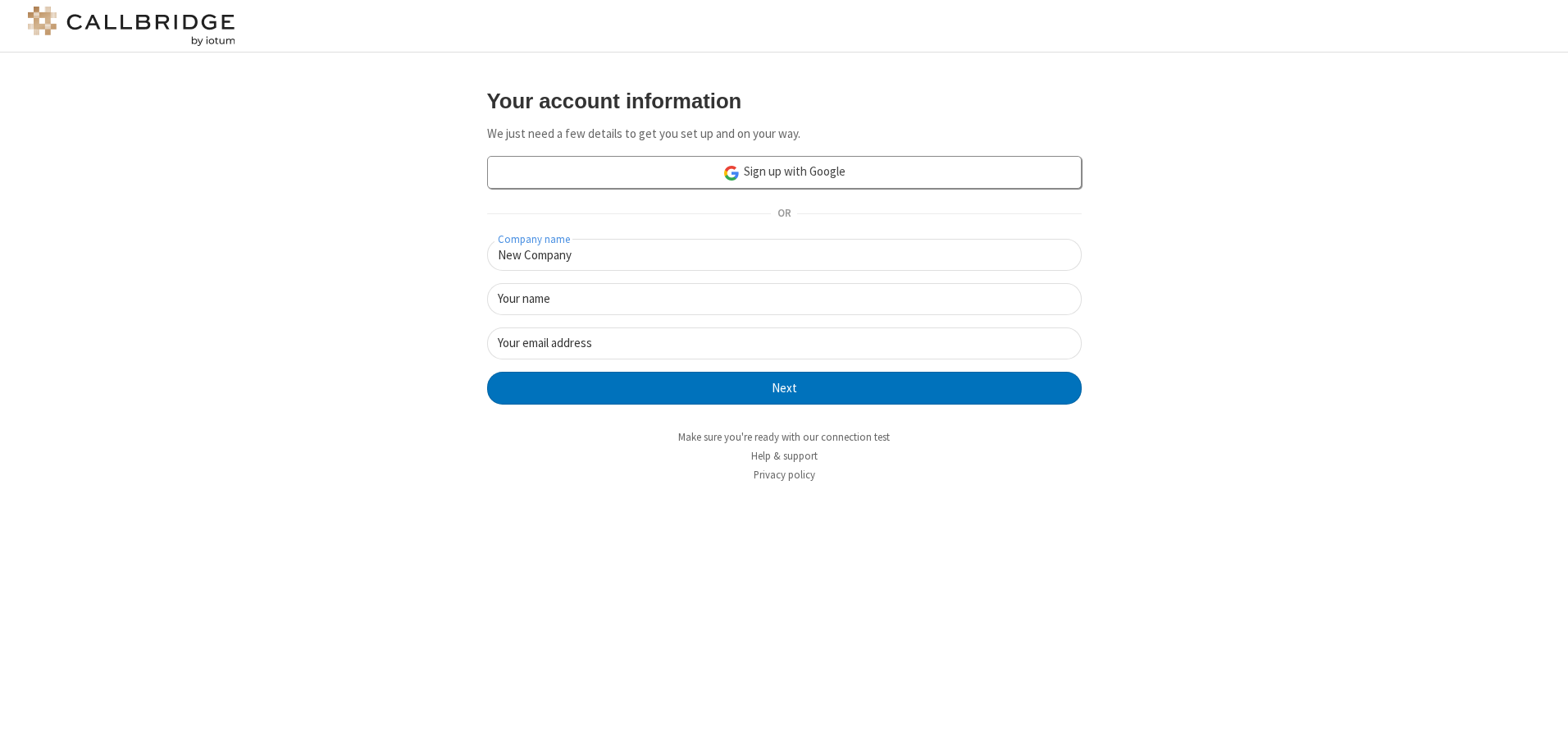
type input "New Company"
type input "New User"
type input "[EMAIL_ADDRESS][DOMAIN_NAME]"
click button "Next" at bounding box center [784, 388] width 595 height 33
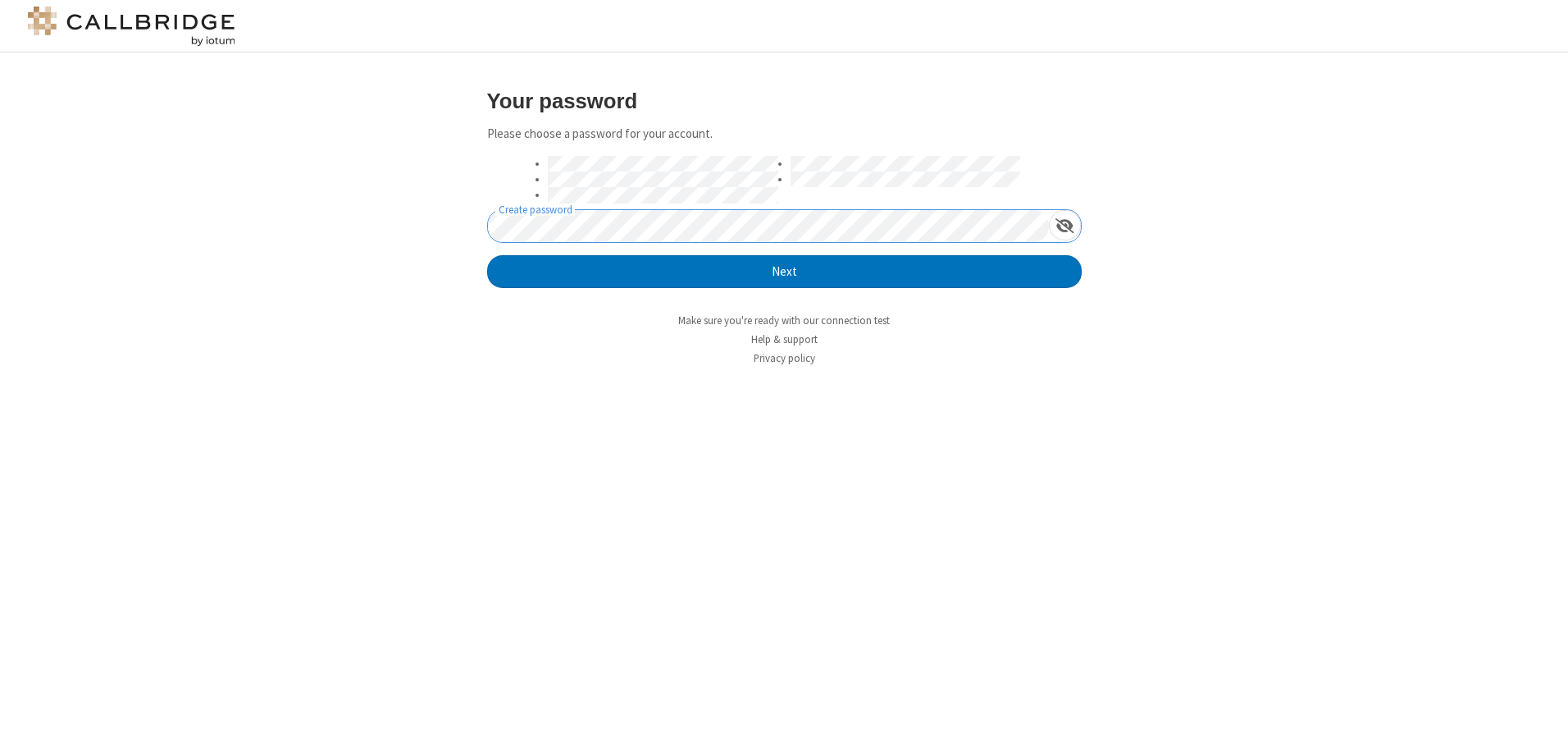
click at [487, 255] on button "Next" at bounding box center [784, 271] width 595 height 33
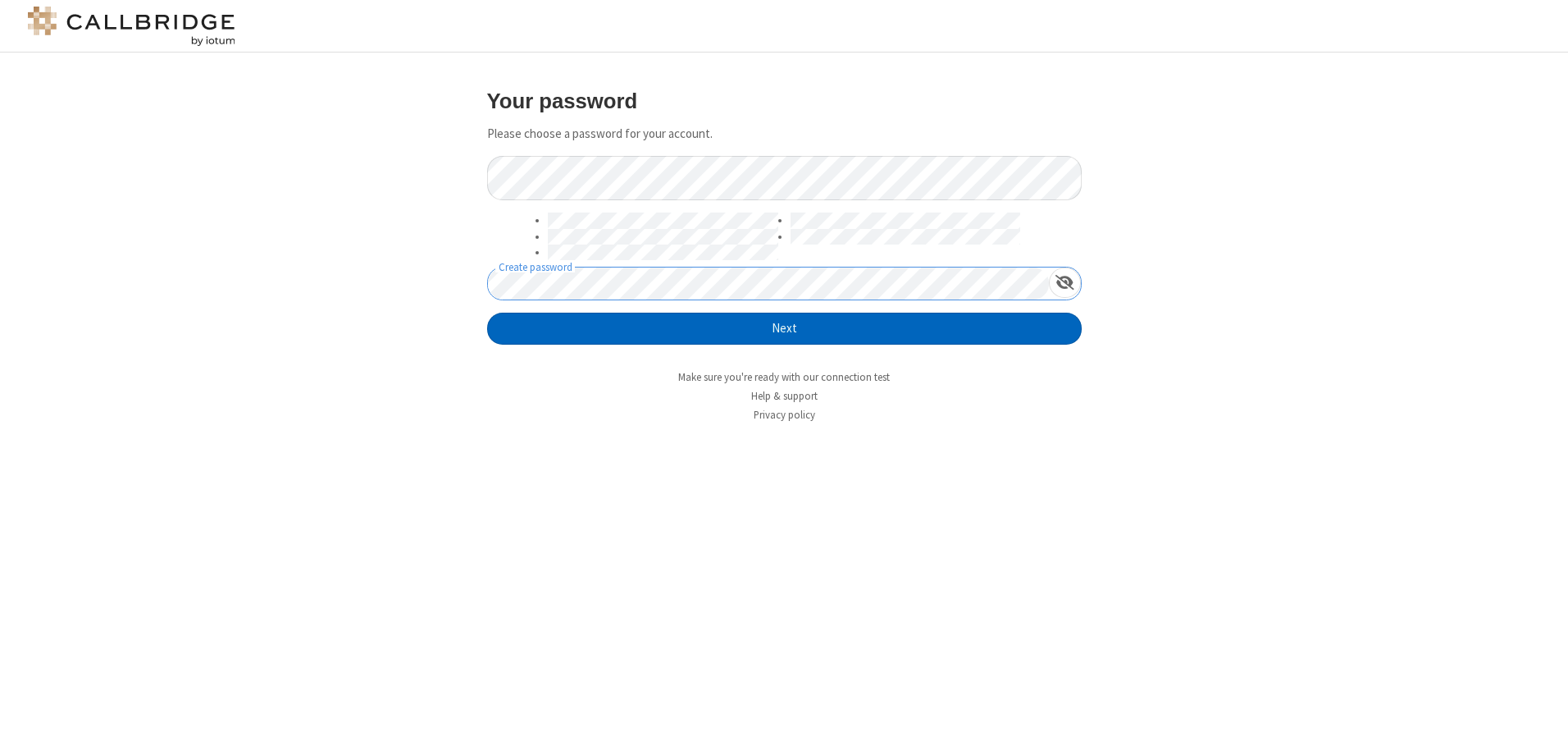
click at [784, 328] on button "Next" at bounding box center [784, 329] width 595 height 33
